Goal: Information Seeking & Learning: Learn about a topic

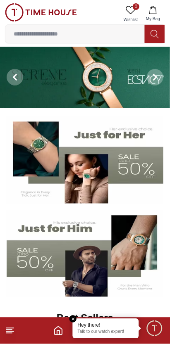
click at [38, 264] on img at bounding box center [85, 253] width 156 height 87
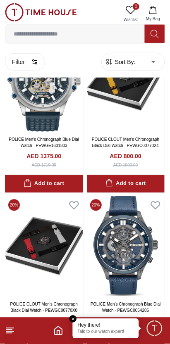
scroll to position [2855, 0]
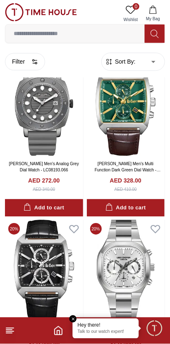
scroll to position [4136, 0]
click at [13, 331] on line at bounding box center [9, 331] width 7 height 0
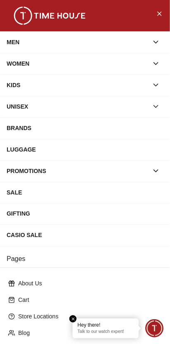
click at [25, 135] on div "BRANDS" at bounding box center [85, 128] width 156 height 15
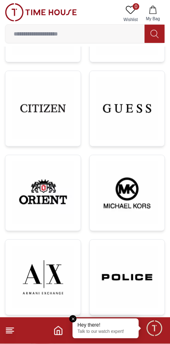
scroll to position [466, 0]
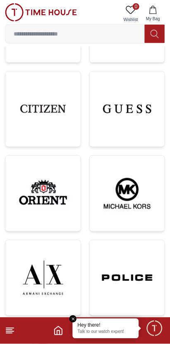
click at [32, 123] on img at bounding box center [43, 109] width 62 height 62
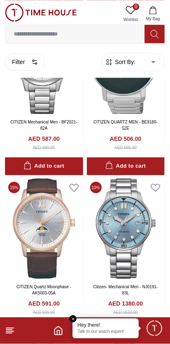
scroll to position [1417, 0]
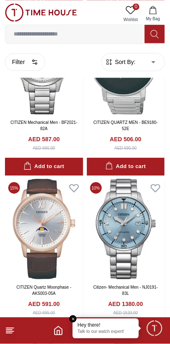
click at [112, 115] on img at bounding box center [126, 64] width 78 height 100
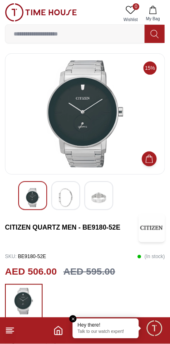
click at [71, 318] on em "Close tooltip" at bounding box center [72, 318] width 7 height 7
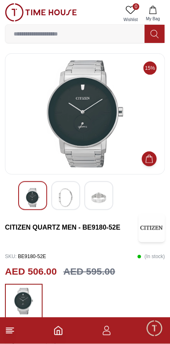
click at [13, 340] on footer at bounding box center [85, 330] width 170 height 26
click at [9, 328] on line at bounding box center [9, 328] width 7 height 0
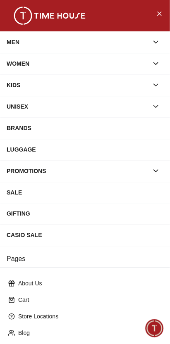
click at [92, 132] on div "BRANDS" at bounding box center [85, 128] width 156 height 15
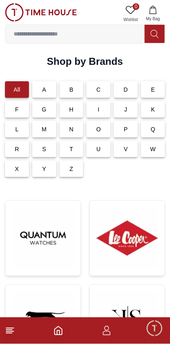
click at [99, 94] on p "C" at bounding box center [98, 89] width 4 height 8
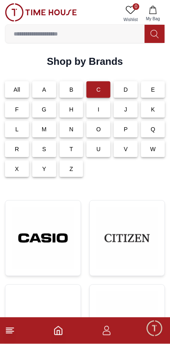
click at [129, 241] on img at bounding box center [127, 238] width 62 height 62
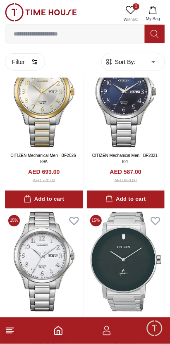
scroll to position [1222, 0]
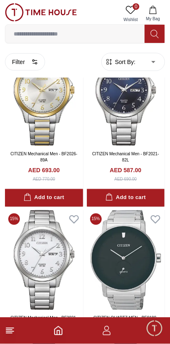
click at [157, 59] on icon at bounding box center [155, 54] width 9 height 7
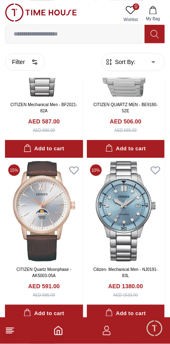
scroll to position [1435, 0]
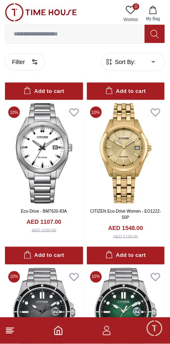
scroll to position [2787, 0]
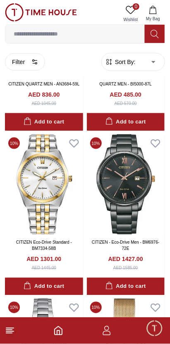
scroll to position [4383, 0]
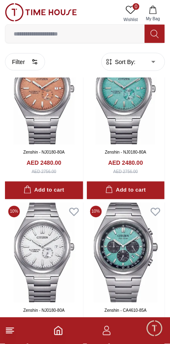
scroll to position [6434, 0]
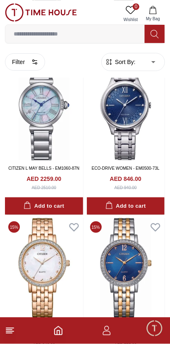
scroll to position [7848, 0]
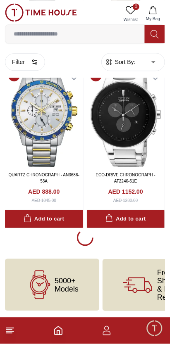
scroll to position [10220, 0]
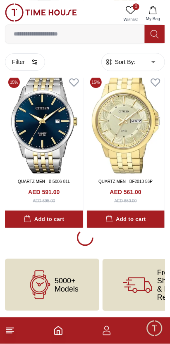
scroll to position [13716, 0]
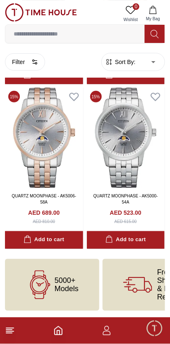
scroll to position [15211, 0]
